Goal: Task Accomplishment & Management: Manage account settings

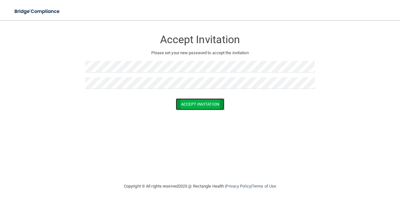
click at [201, 103] on button "Accept Invitation" at bounding box center [200, 104] width 48 height 12
click at [200, 103] on button "Accept Invitation" at bounding box center [200, 104] width 48 height 12
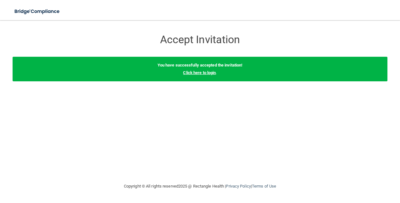
click at [207, 71] on link "Click here to login" at bounding box center [199, 72] width 33 height 5
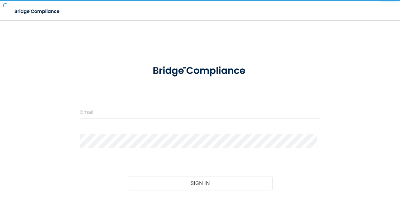
click at [204, 71] on img at bounding box center [199, 71] width 115 height 26
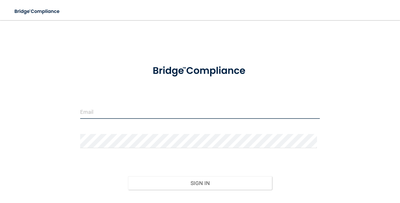
click at [106, 114] on input "email" at bounding box center [200, 111] width 240 height 14
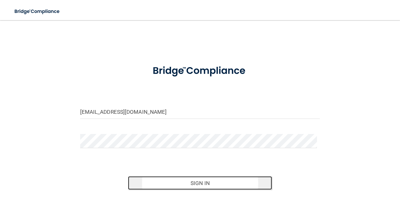
click at [188, 179] on button "Sign In" at bounding box center [200, 183] width 144 height 14
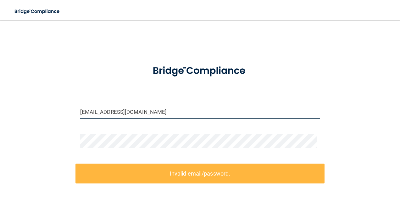
click at [127, 111] on input "[EMAIL_ADDRESS][DOMAIN_NAME]" at bounding box center [200, 111] width 240 height 14
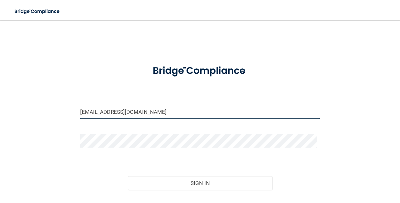
click at [127, 111] on input "[EMAIL_ADDRESS][DOMAIN_NAME]" at bounding box center [200, 111] width 240 height 14
type input "[EMAIL_ADDRESS][DOMAIN_NAME]"
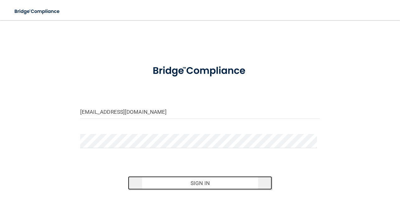
click at [197, 182] on button "Sign In" at bounding box center [200, 183] width 144 height 14
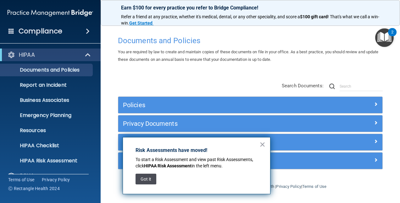
click at [147, 178] on button "Got it" at bounding box center [146, 178] width 21 height 11
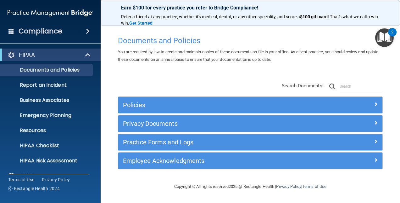
click at [391, 32] on div "2" at bounding box center [392, 32] width 8 height 8
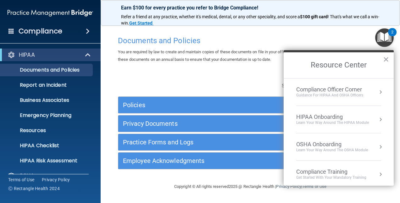
click at [388, 184] on ol "Compliance Officer Corner Guidance for HIPAA and OSHA Officers HIPAA Onboarding…" at bounding box center [339, 132] width 110 height 108
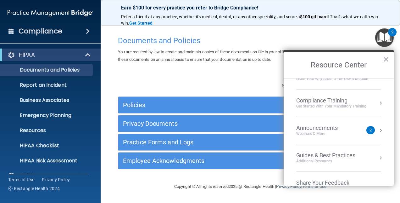
scroll to position [89, 0]
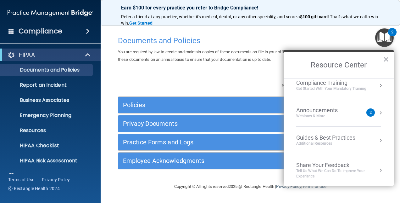
click at [348, 39] on h4 "Documents and Policies" at bounding box center [250, 40] width 265 height 8
click at [386, 59] on button "×" at bounding box center [386, 59] width 6 height 10
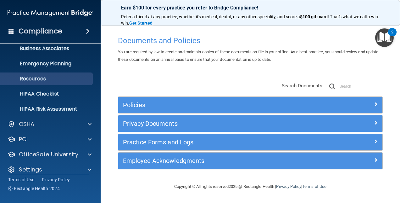
scroll to position [58, 0]
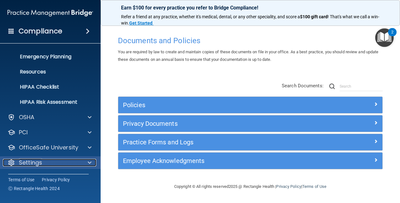
click at [26, 164] on p "Settings" at bounding box center [30, 162] width 23 height 8
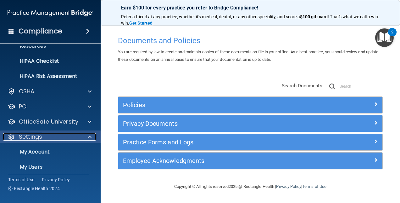
scroll to position [119, 0]
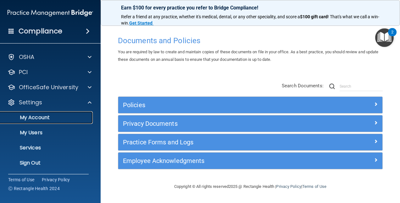
click at [40, 115] on p "My Account" at bounding box center [47, 117] width 86 height 6
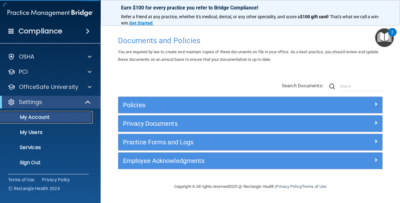
scroll to position [13, 0]
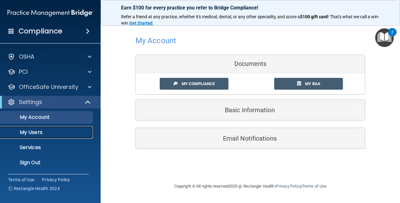
click at [40, 130] on p "My Users" at bounding box center [47, 132] width 86 height 6
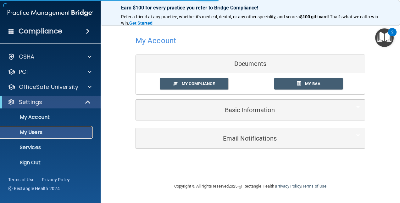
select select "20"
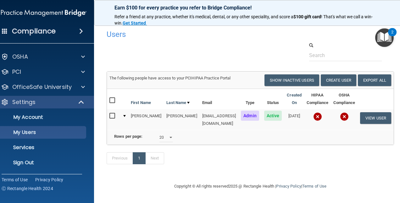
click at [109, 117] on input "checkbox" at bounding box center [112, 115] width 7 height 5
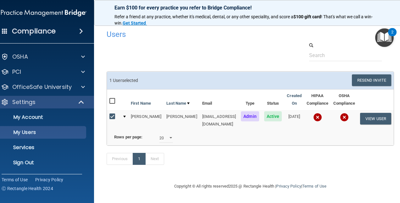
click at [109, 117] on input "checkbox" at bounding box center [112, 116] width 7 height 5
checkbox input "false"
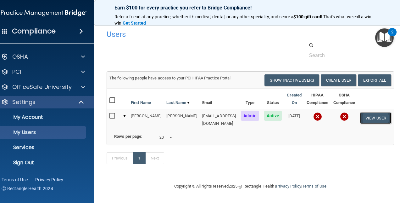
click at [375, 119] on button "View User" at bounding box center [375, 118] width 31 height 12
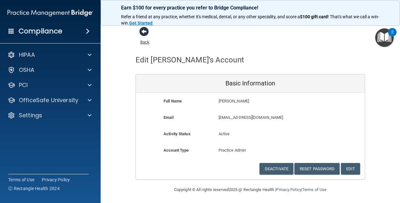
click at [142, 41] on link "Back" at bounding box center [144, 38] width 9 height 12
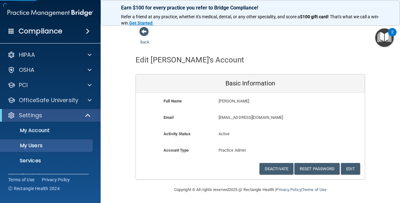
select select "20"
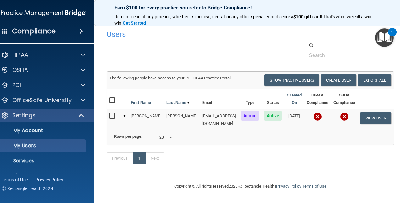
scroll to position [1, 0]
click at [347, 80] on button "Create User" at bounding box center [339, 80] width 36 height 12
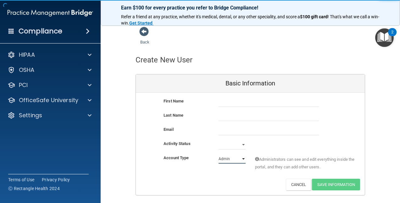
click at [233, 160] on select "Admin Member" at bounding box center [232, 158] width 27 height 9
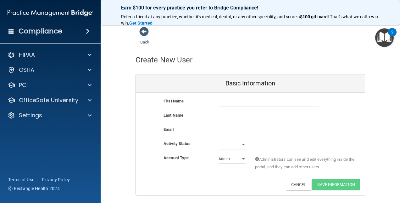
click at [142, 39] on div "Back" at bounding box center [155, 35] width 38 height 19
click at [142, 42] on link "Back" at bounding box center [144, 38] width 9 height 12
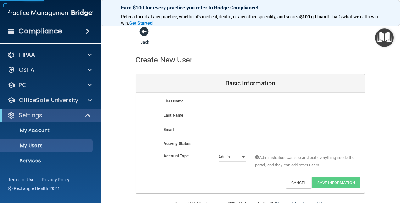
select select "20"
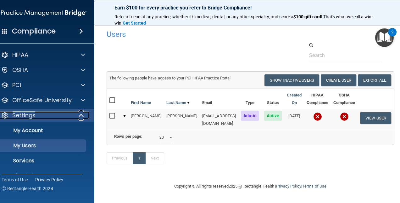
click at [37, 118] on div "Settings" at bounding box center [35, 115] width 78 height 8
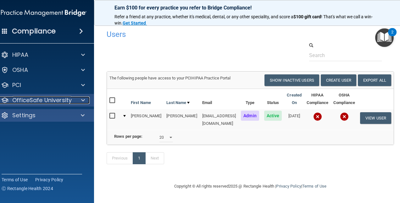
click at [35, 100] on p "OfficeSafe University" at bounding box center [41, 100] width 59 height 8
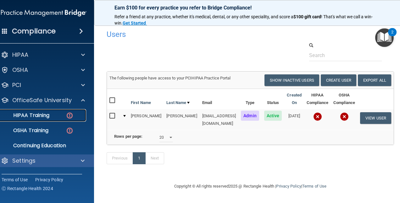
click at [21, 120] on link "HIPAA Training" at bounding box center [36, 115] width 99 height 13
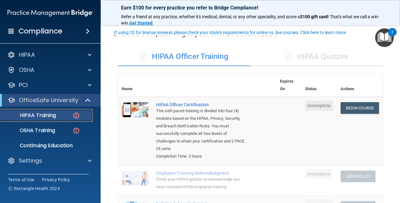
scroll to position [31, 0]
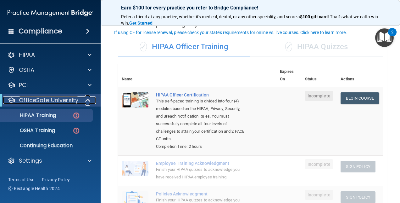
click at [86, 102] on span at bounding box center [88, 100] width 5 height 8
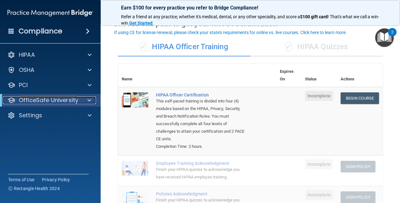
click at [85, 102] on div at bounding box center [88, 100] width 15 height 8
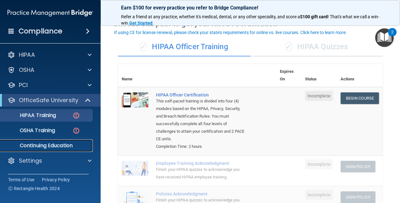
click at [56, 147] on p "Continuing Education" at bounding box center [47, 145] width 86 height 6
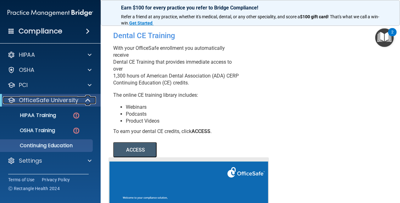
click at [72, 102] on p "OfficeSafe University" at bounding box center [48, 100] width 59 height 8
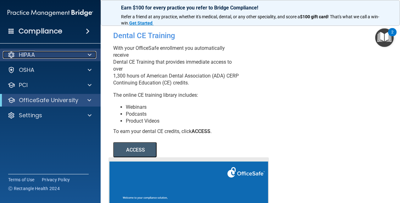
click at [31, 57] on p "HIPAA" at bounding box center [27, 55] width 16 height 8
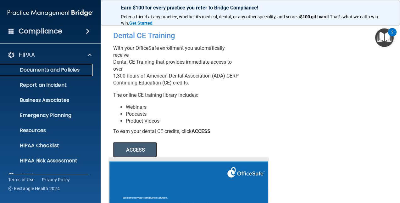
click at [48, 70] on p "Documents and Policies" at bounding box center [47, 70] width 86 height 6
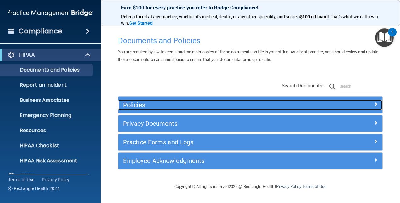
click at [153, 105] on h5 "Policies" at bounding box center [217, 104] width 189 height 7
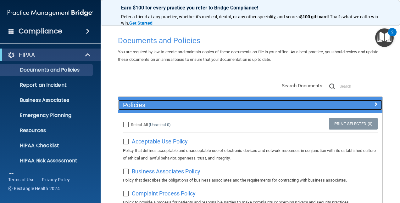
click at [244, 105] on h5 "Policies" at bounding box center [217, 104] width 189 height 7
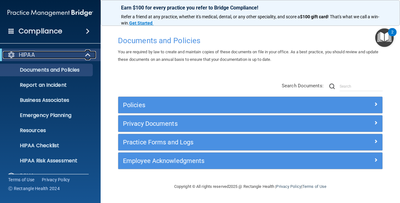
click at [48, 57] on div "HIPAA" at bounding box center [42, 55] width 78 height 8
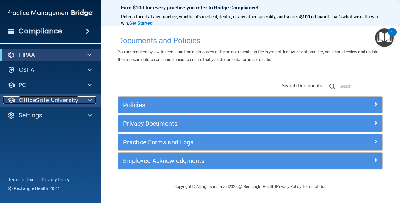
click at [41, 100] on p "OfficeSafe University" at bounding box center [48, 100] width 59 height 8
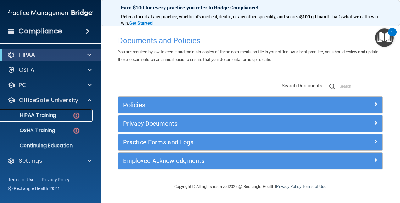
click at [40, 113] on p "HIPAA Training" at bounding box center [30, 115] width 52 height 6
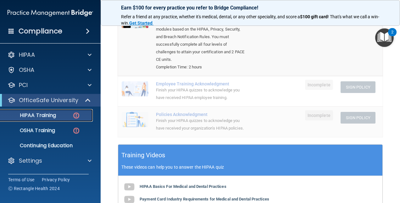
scroll to position [97, 0]
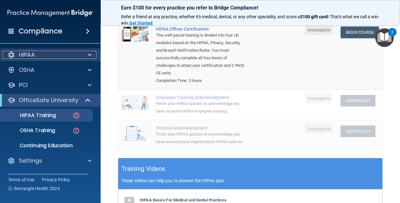
click at [28, 56] on p "HIPAA" at bounding box center [27, 55] width 16 height 8
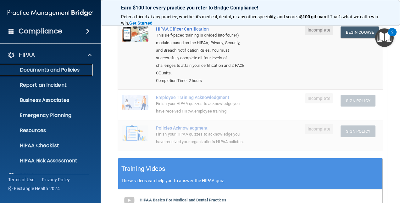
click at [39, 70] on p "Documents and Policies" at bounding box center [47, 70] width 86 height 6
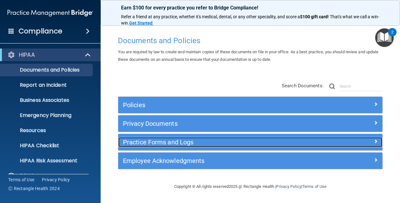
click at [151, 145] on h5 "Practice Forms and Logs" at bounding box center [217, 141] width 189 height 7
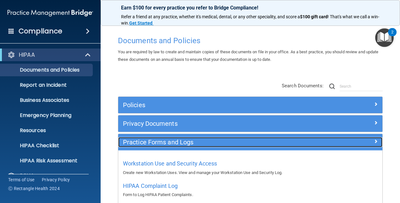
scroll to position [31, 0]
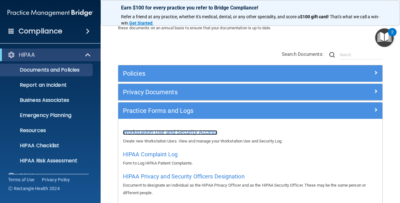
click at [201, 133] on span "Workstation Use and Security Access" at bounding box center [170, 131] width 94 height 7
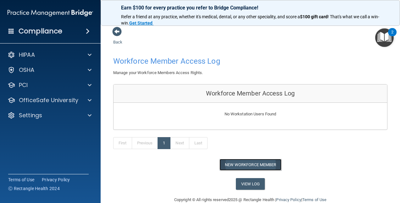
click at [233, 165] on button "New Workforce Member" at bounding box center [251, 164] width 62 height 12
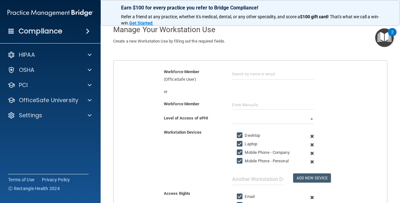
scroll to position [63, 0]
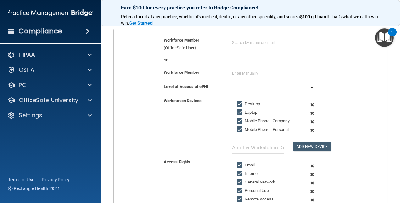
click at [250, 87] on select "Full Limited None" at bounding box center [273, 87] width 82 height 9
click at [186, 179] on div "Access Rights Email Internet General Network Personal Use Remote Access Social …" at bounding box center [250, 202] width 283 height 88
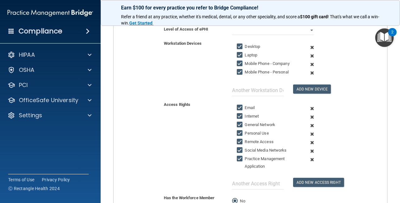
scroll to position [126, 0]
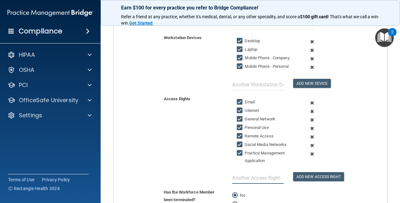
click at [242, 174] on input "text" at bounding box center [257, 178] width 51 height 12
type input "EMAIL"
click at [305, 178] on button "Add New Access Right" at bounding box center [318, 176] width 51 height 9
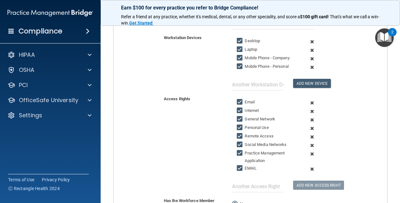
click at [309, 167] on span at bounding box center [312, 168] width 14 height 8
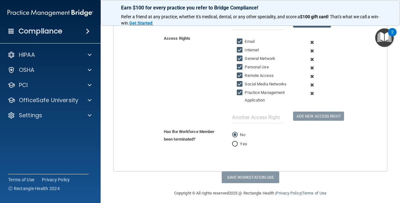
scroll to position [189, 0]
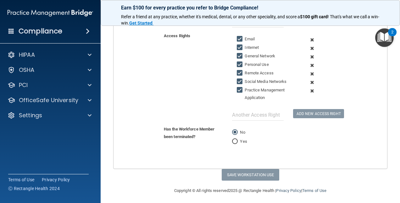
click at [235, 139] on input "Yes" at bounding box center [235, 141] width 6 height 5
radio input "true"
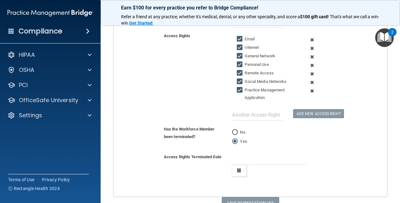
click at [233, 132] on label "No" at bounding box center [238, 132] width 13 height 8
click at [232, 131] on input "No" at bounding box center [235, 132] width 6 height 5
radio input "true"
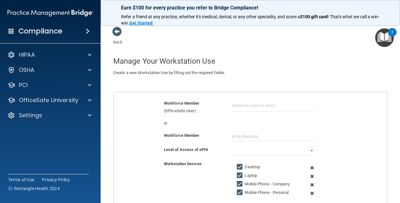
scroll to position [0, 0]
click at [115, 35] on span at bounding box center [116, 31] width 9 height 9
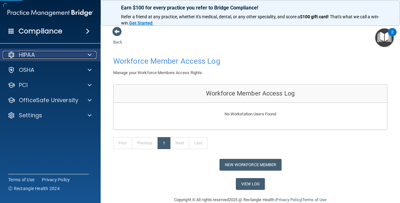
click at [64, 57] on div "HIPAA" at bounding box center [42, 55] width 78 height 8
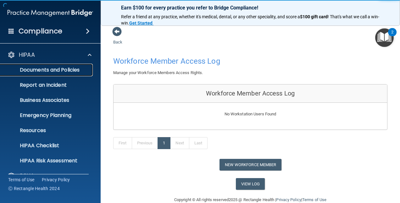
click at [48, 69] on p "Documents and Policies" at bounding box center [47, 70] width 86 height 6
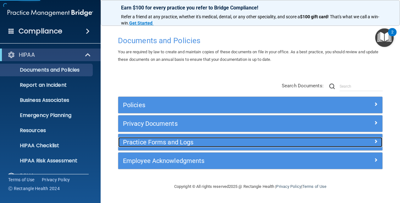
click at [156, 143] on h5 "Practice Forms and Logs" at bounding box center [217, 141] width 189 height 7
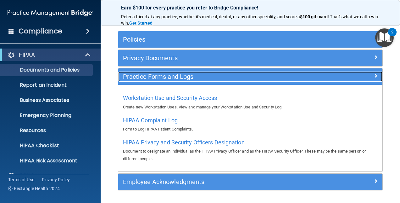
scroll to position [84, 0]
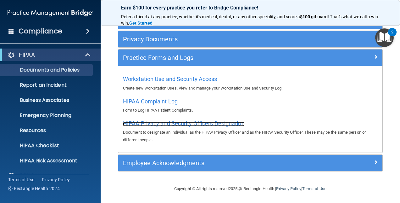
click at [198, 121] on span "HIPAA Privacy and Security Officers Designation" at bounding box center [184, 123] width 122 height 7
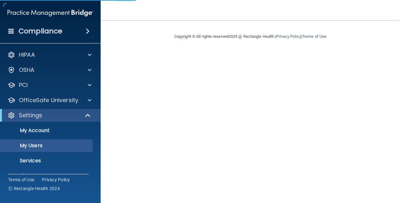
select select "20"
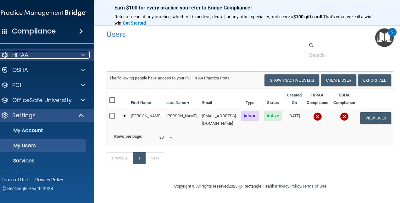
click at [34, 56] on div "HIPAA" at bounding box center [35, 55] width 78 height 8
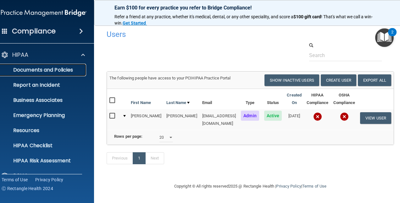
click at [32, 71] on p "Documents and Policies" at bounding box center [40, 70] width 86 height 6
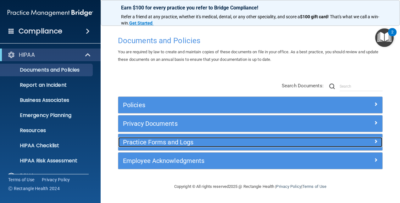
click at [161, 142] on h5 "Practice Forms and Logs" at bounding box center [217, 141] width 189 height 7
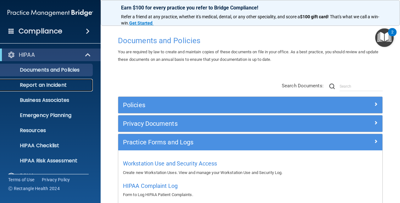
click at [63, 88] on p "Report an Incident" at bounding box center [47, 85] width 86 height 6
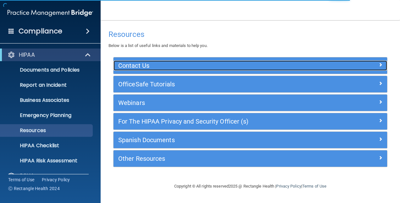
click at [140, 66] on h5 "Contact Us" at bounding box center [216, 65] width 196 height 7
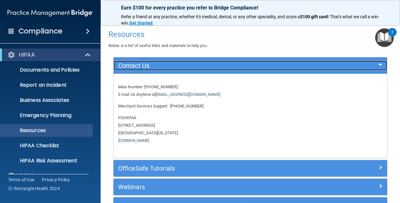
click at [146, 67] on h5 "Contact Us" at bounding box center [216, 65] width 196 height 7
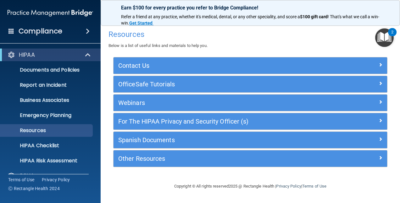
click at [142, 114] on div "For The HIPAA Privacy and Security Officer (s)" at bounding box center [251, 121] width 274 height 16
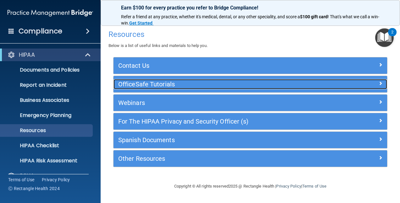
click at [132, 84] on h5 "OfficeSafe Tutorials" at bounding box center [216, 84] width 196 height 7
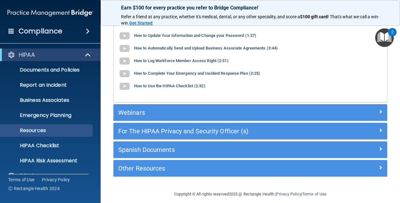
scroll to position [77, 0]
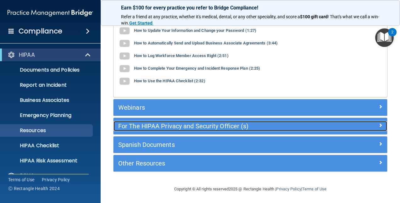
click at [158, 125] on h5 "For The HIPAA Privacy and Security Officer (s)" at bounding box center [216, 125] width 196 height 7
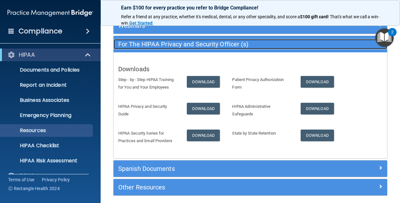
click at [231, 48] on div "For The HIPAA Privacy and Security Officer (s)" at bounding box center [216, 44] width 205 height 10
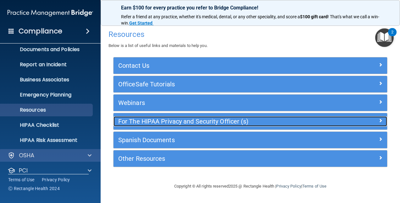
scroll to position [0, 0]
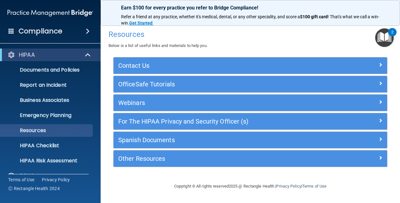
click at [35, 58] on div "HIPAA" at bounding box center [50, 54] width 101 height 13
click at [79, 54] on div "HIPAA" at bounding box center [42, 55] width 78 height 8
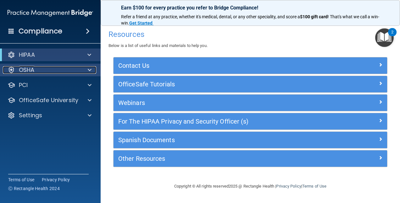
click at [26, 69] on p "OSHA" at bounding box center [27, 70] width 16 height 8
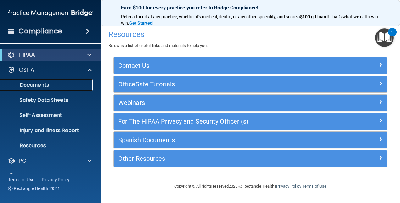
click at [46, 86] on p "Documents" at bounding box center [47, 85] width 86 height 6
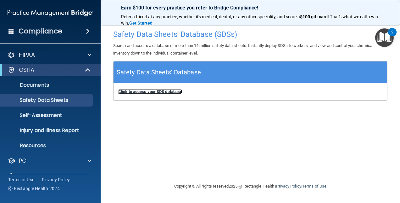
click at [143, 92] on b "Click to access your SDS database" at bounding box center [150, 91] width 64 height 5
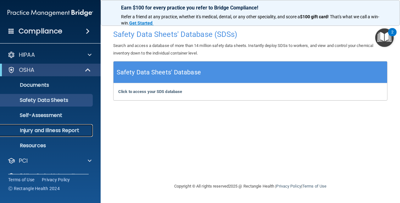
click at [33, 133] on p "Injury and Illness Report" at bounding box center [47, 130] width 86 height 6
